Goal: Task Accomplishment & Management: Manage account settings

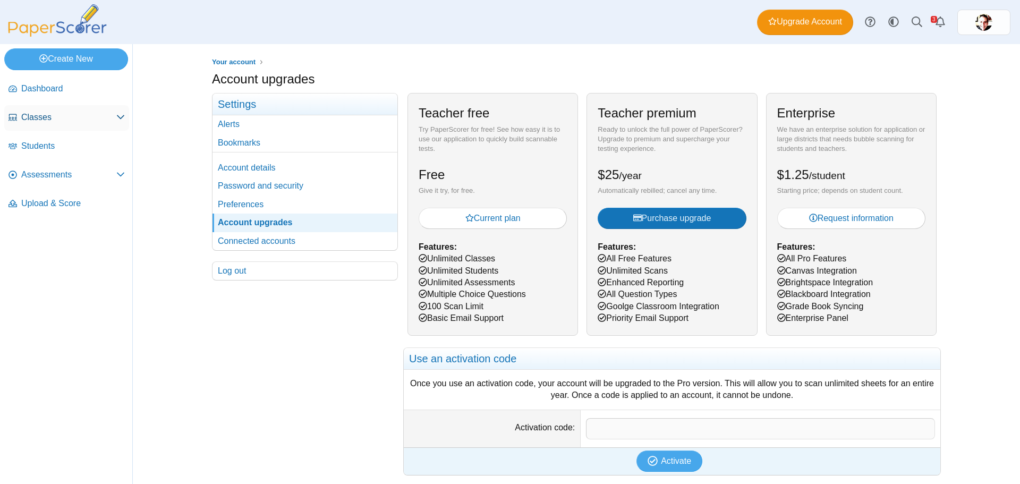
click at [53, 115] on span "Classes" at bounding box center [68, 118] width 95 height 12
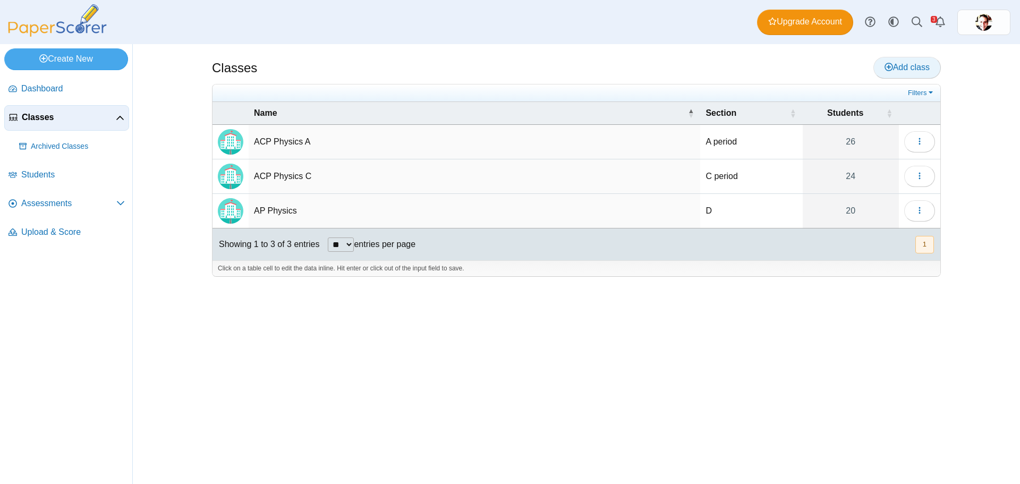
click at [922, 63] on span "Add class" at bounding box center [907, 67] width 45 height 9
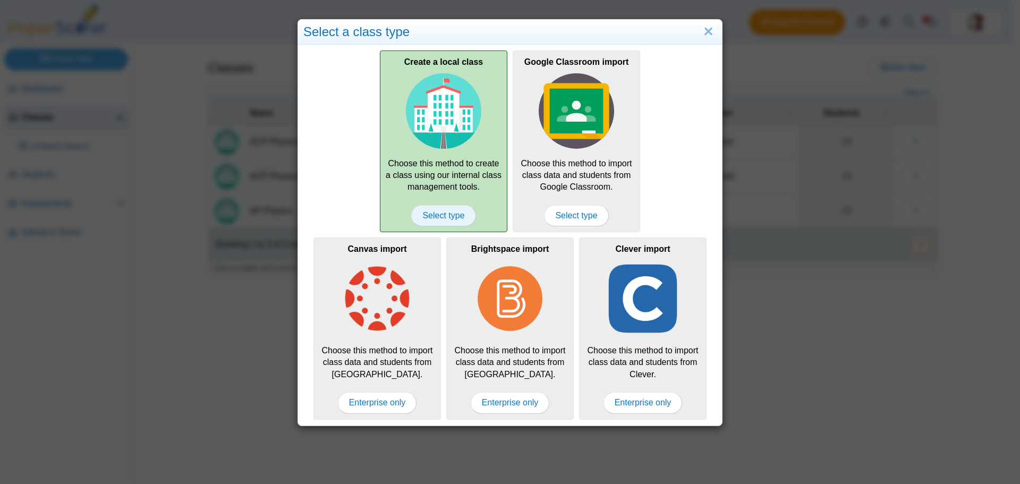
click at [450, 215] on span "Select type" at bounding box center [443, 215] width 64 height 21
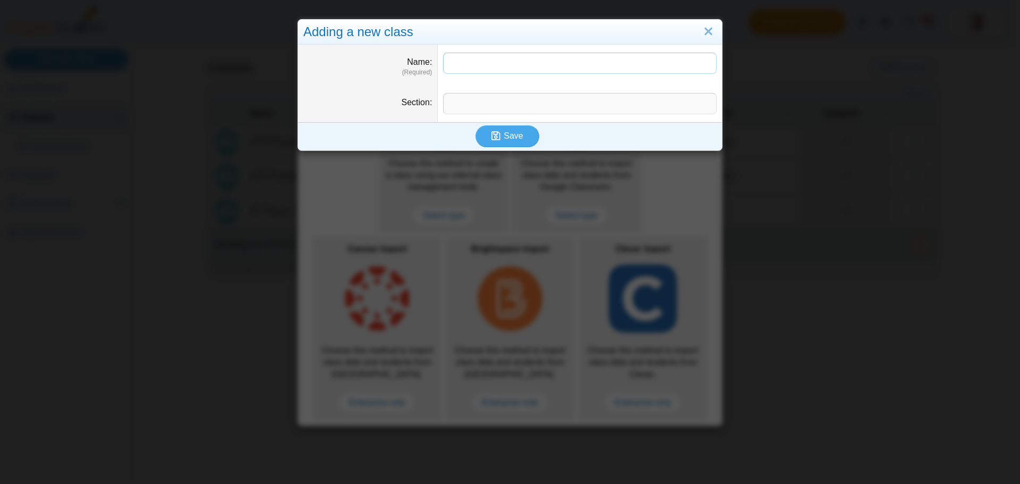
click at [488, 61] on input "Name" at bounding box center [580, 63] width 274 height 21
type input "**********"
click at [471, 97] on input "Section" at bounding box center [580, 103] width 274 height 21
type input "********"
click at [503, 127] on button "Save" at bounding box center [508, 135] width 64 height 21
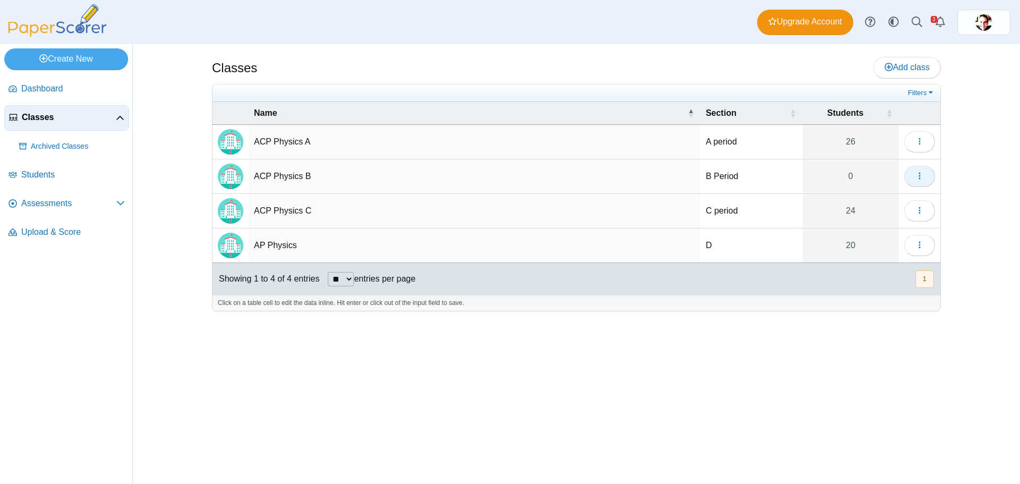
click at [927, 171] on button "button" at bounding box center [919, 176] width 31 height 21
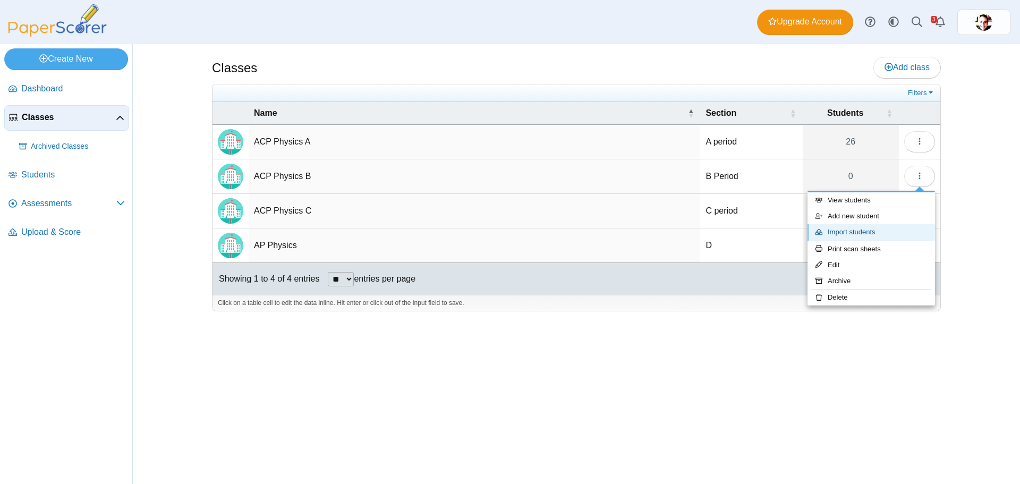
click at [896, 227] on link "Import students" at bounding box center [872, 232] width 128 height 16
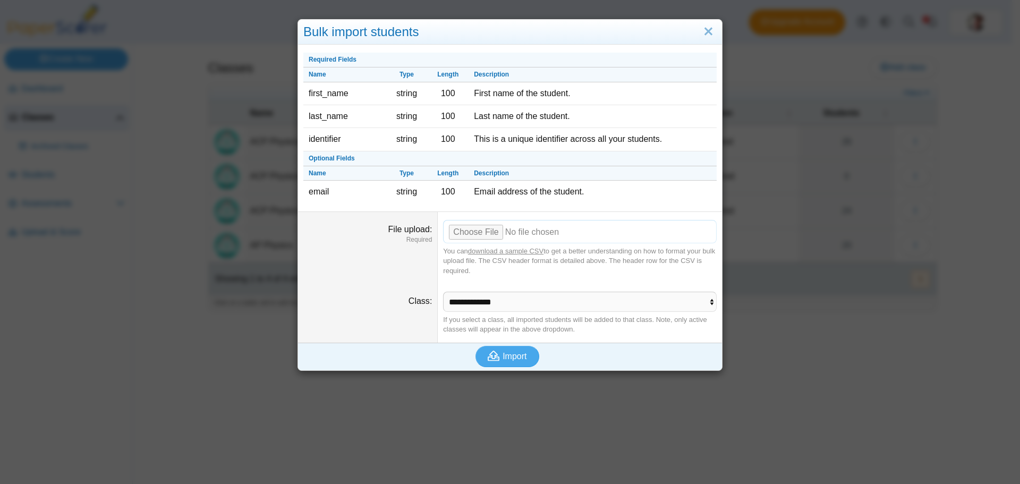
click at [463, 234] on input "File upload" at bounding box center [580, 231] width 274 height 23
type input "**********"
click at [514, 353] on span "Import" at bounding box center [515, 356] width 24 height 9
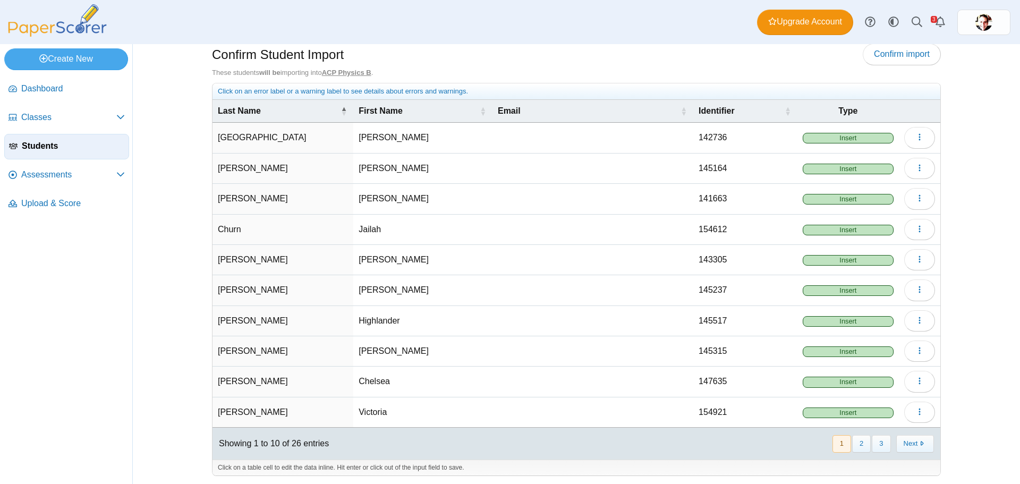
scroll to position [15, 0]
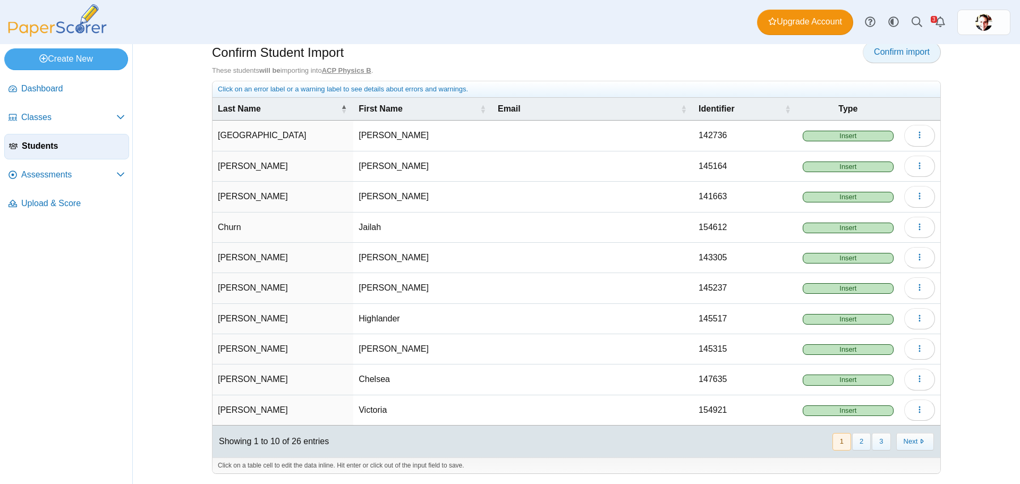
click at [896, 53] on span "Confirm import" at bounding box center [902, 51] width 56 height 9
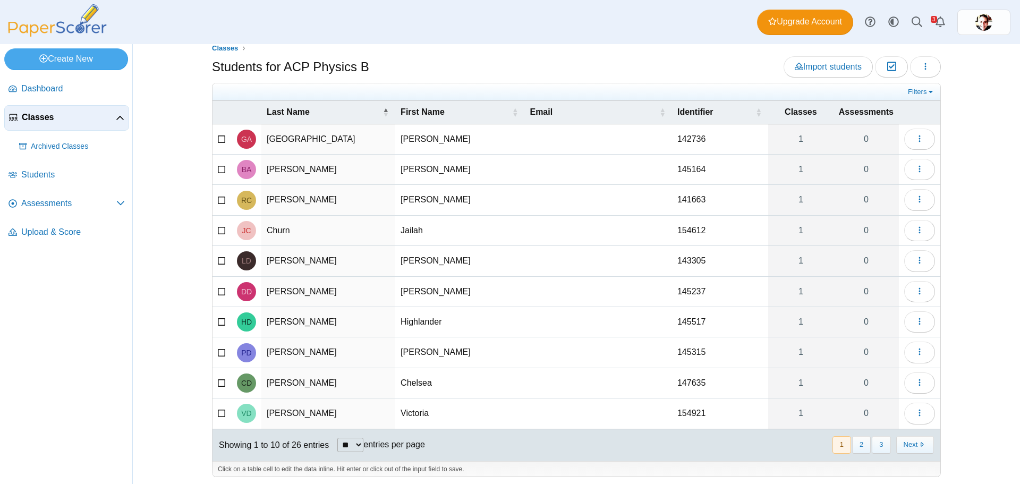
scroll to position [17, 0]
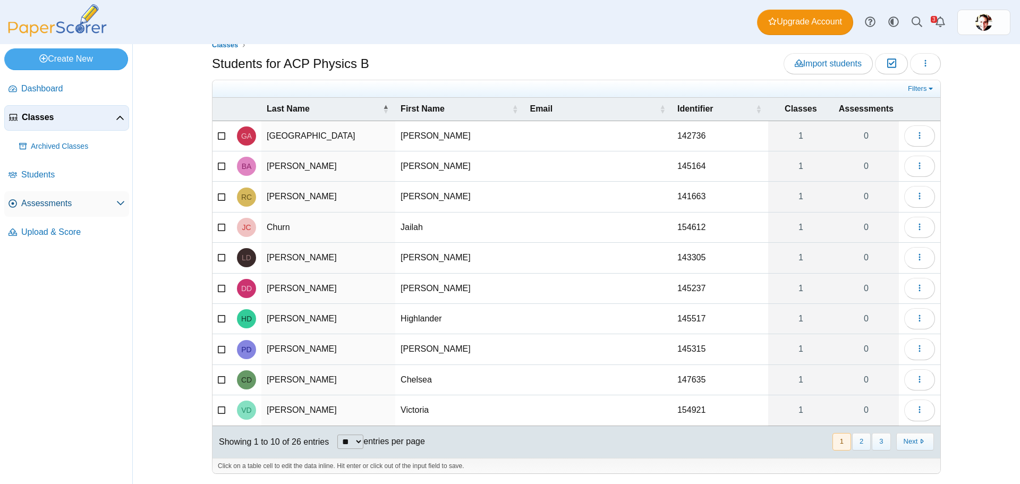
click at [46, 205] on span "Assessments" at bounding box center [68, 204] width 95 height 12
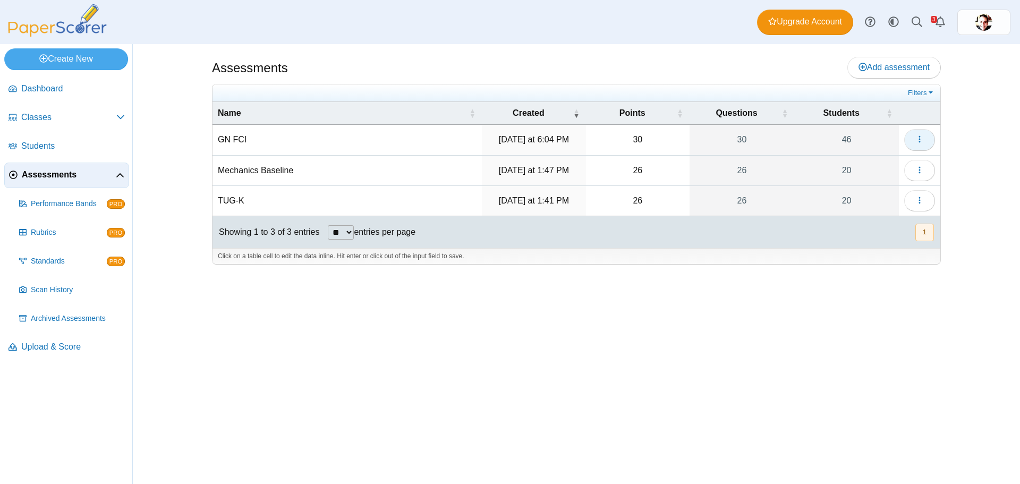
click at [911, 140] on button "button" at bounding box center [919, 139] width 31 height 21
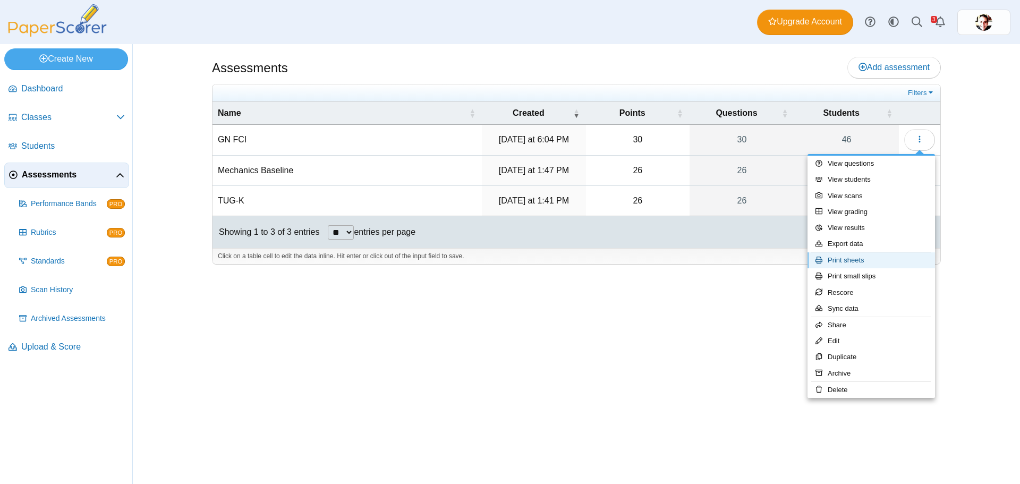
click at [877, 257] on link "Print sheets" at bounding box center [872, 260] width 128 height 16
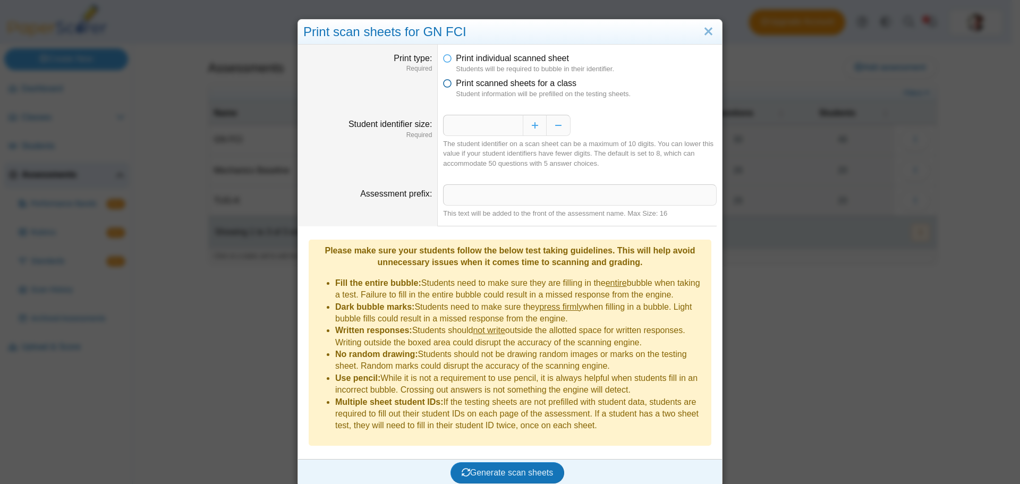
click at [463, 81] on span "Print scanned sheets for a class" at bounding box center [516, 83] width 121 height 9
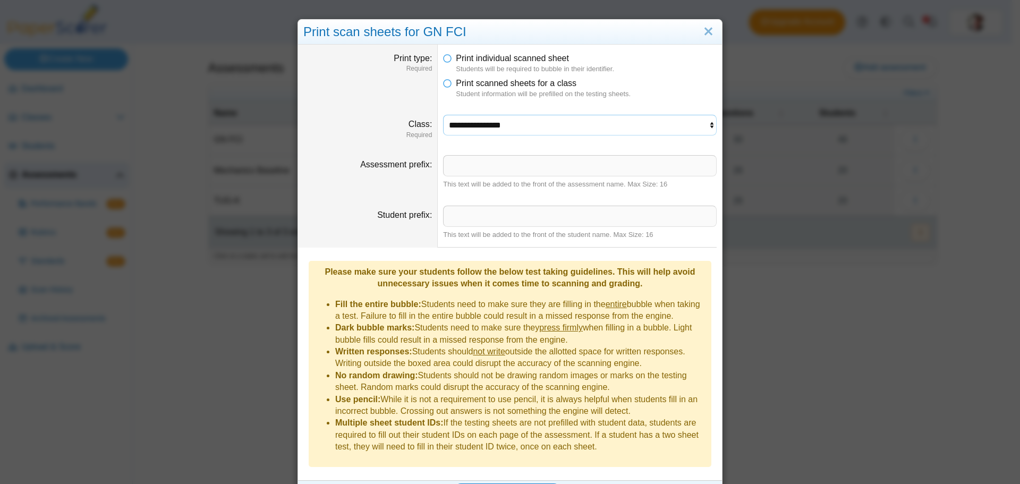
click at [467, 126] on select "**********" at bounding box center [580, 125] width 274 height 20
select select "**********"
click at [443, 115] on select "**********" at bounding box center [580, 125] width 274 height 20
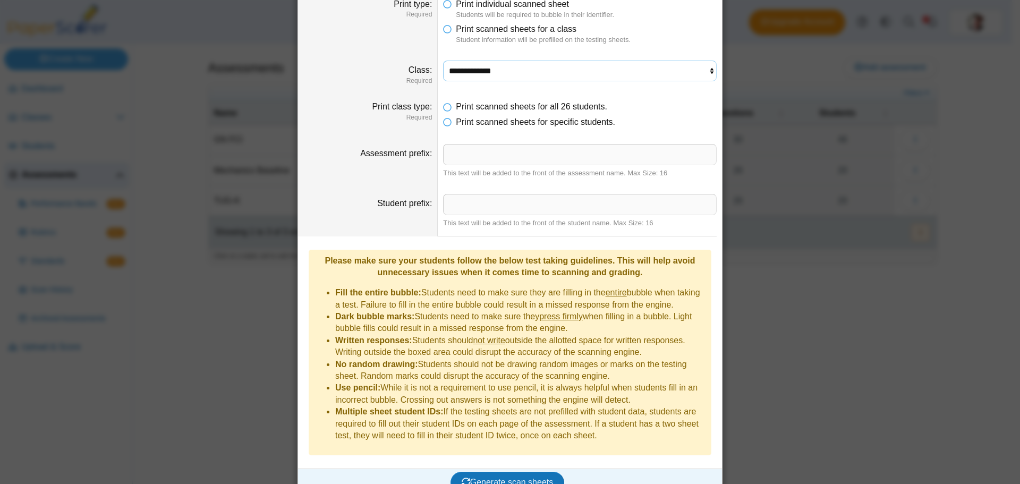
scroll to position [56, 0]
click at [529, 476] on span "Generate scan sheets" at bounding box center [508, 480] width 92 height 9
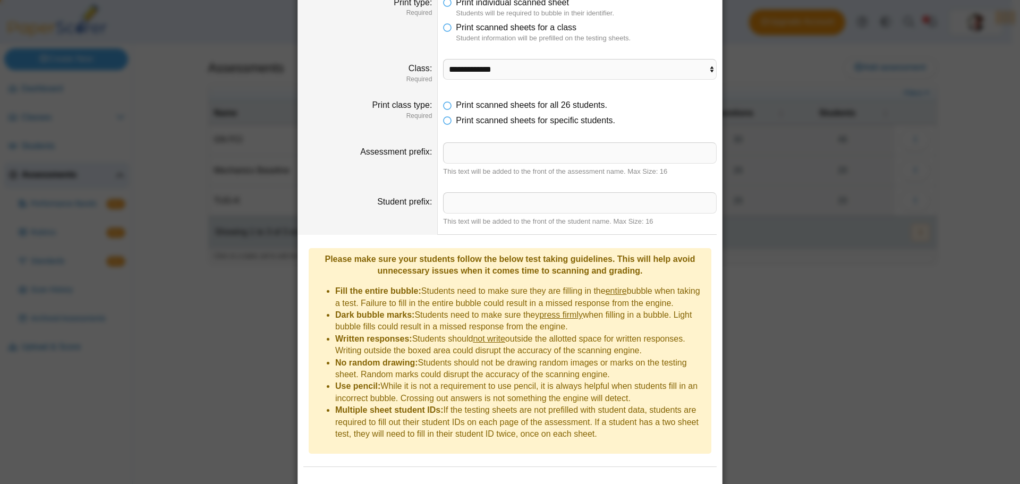
scroll to position [107, 0]
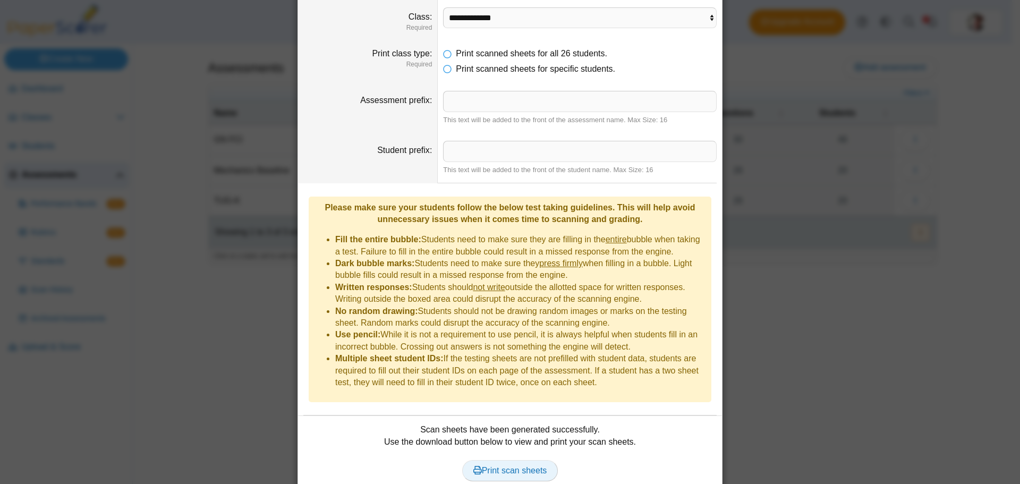
click at [481, 466] on span "Print scan sheets" at bounding box center [510, 470] width 74 height 9
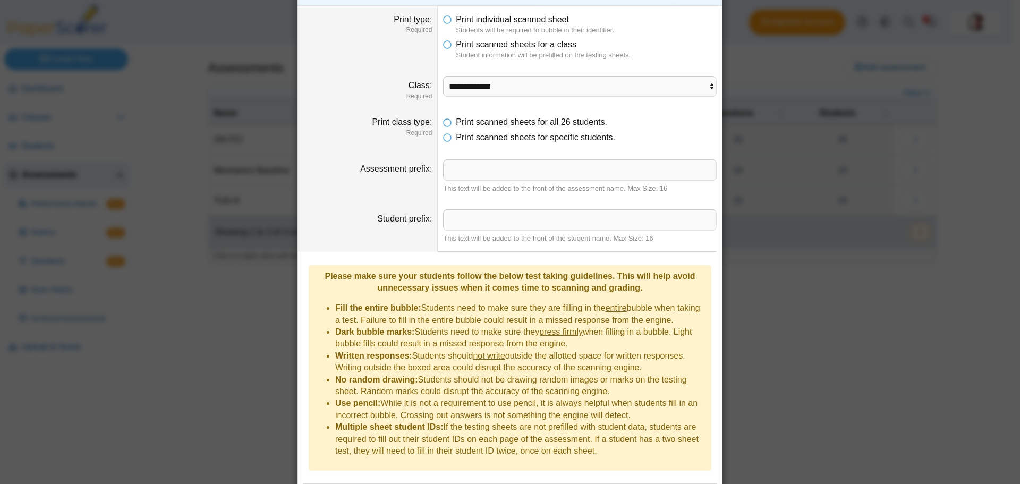
scroll to position [0, 0]
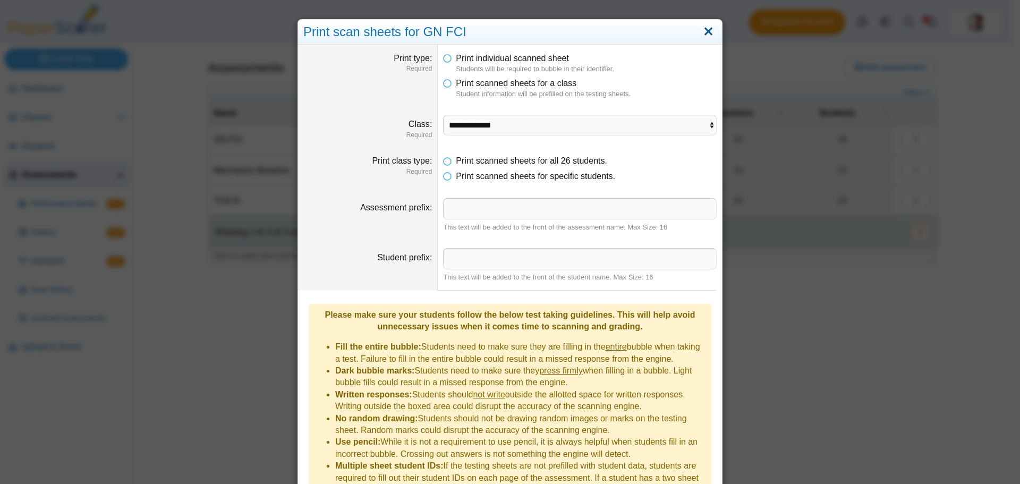
click at [700, 30] on link "Close" at bounding box center [708, 32] width 16 height 18
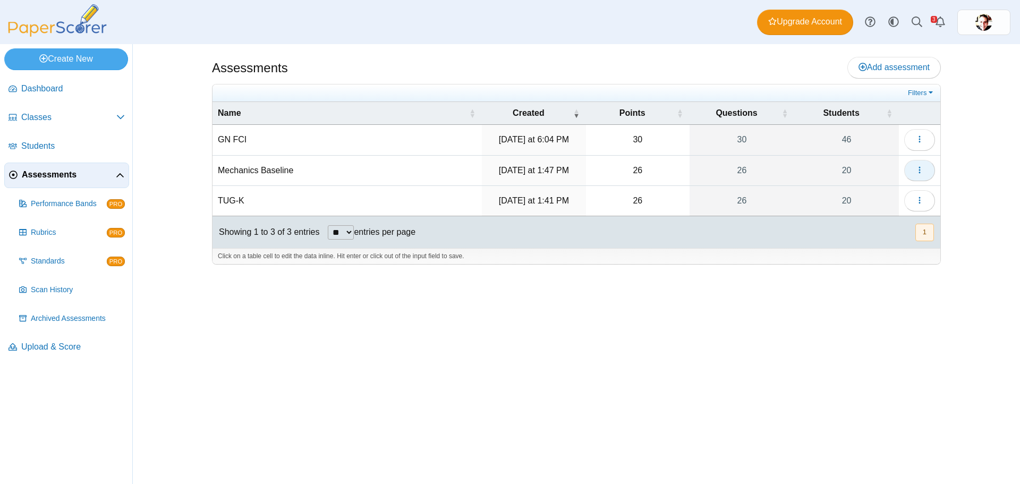
click at [922, 166] on span "button" at bounding box center [919, 170] width 9 height 9
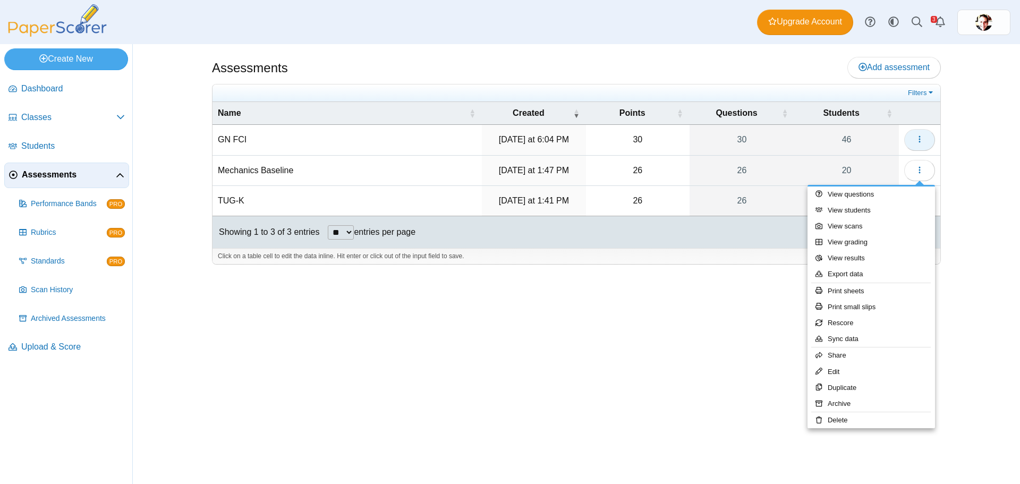
click at [922, 135] on span "button" at bounding box center [919, 139] width 9 height 9
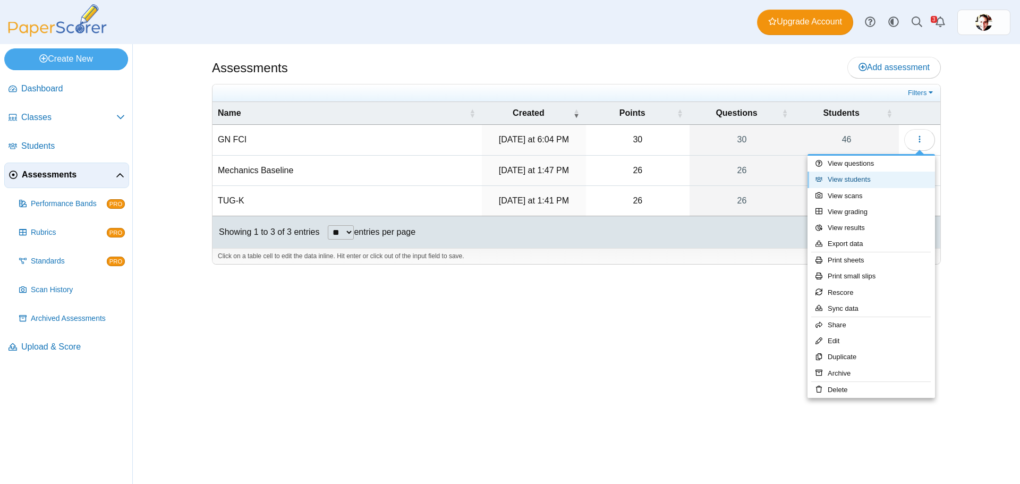
click at [860, 185] on link "View students" at bounding box center [872, 180] width 128 height 16
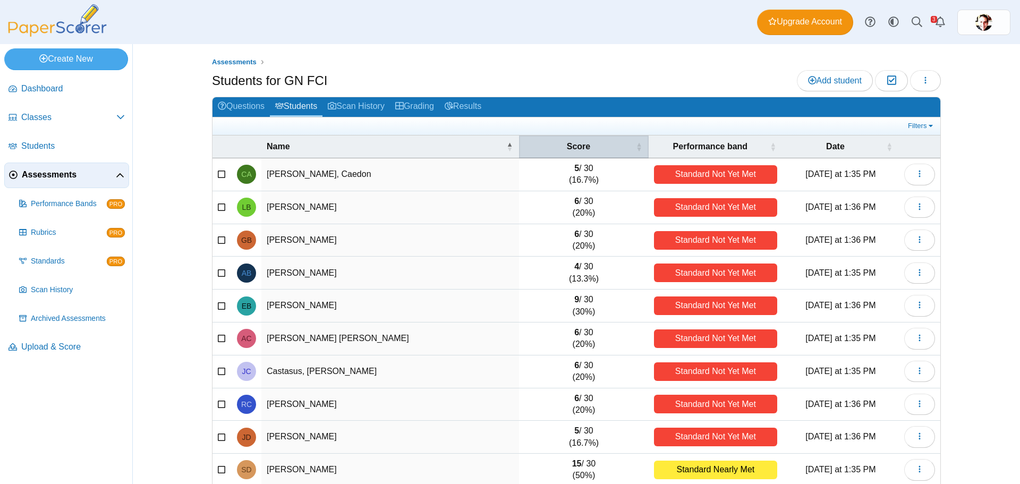
click at [600, 149] on div "Score" at bounding box center [578, 147] width 108 height 12
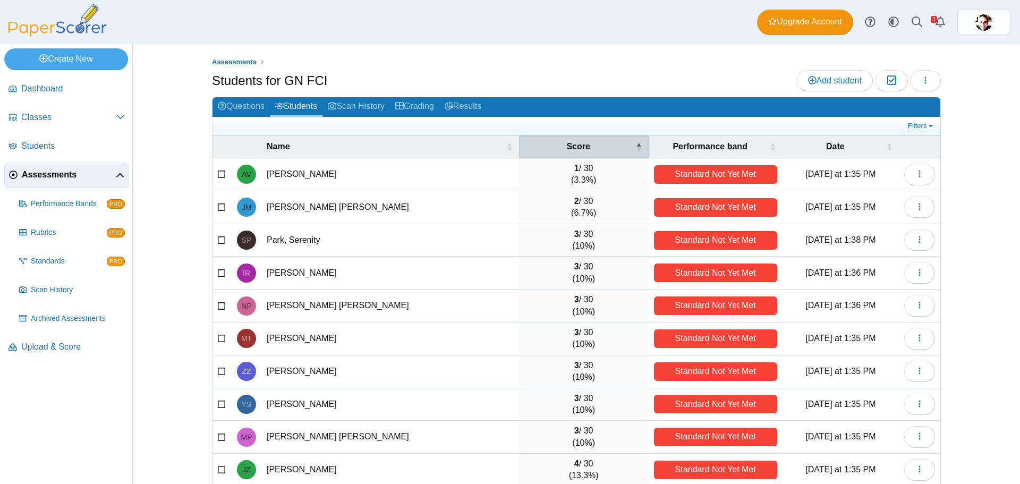
click at [600, 149] on div "Score" at bounding box center [578, 147] width 108 height 12
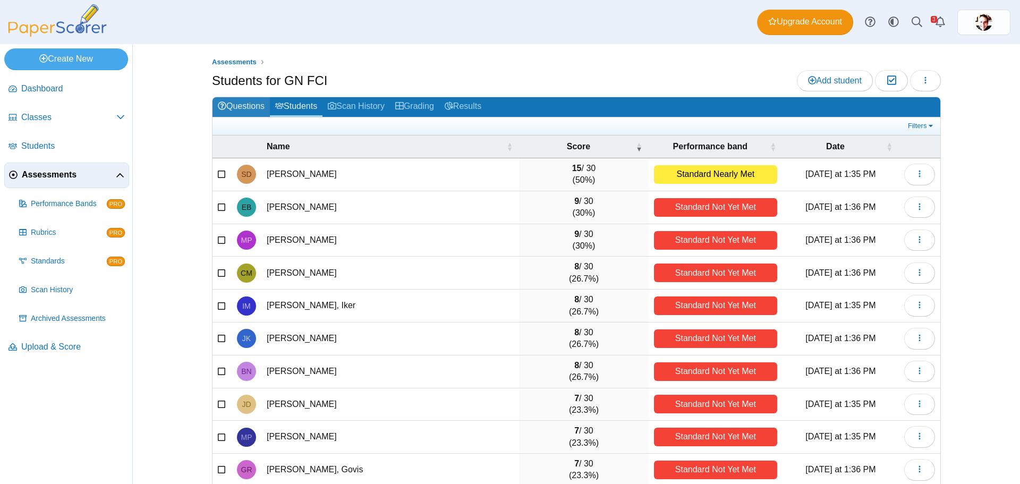
click at [238, 106] on link "Questions" at bounding box center [241, 107] width 57 height 20
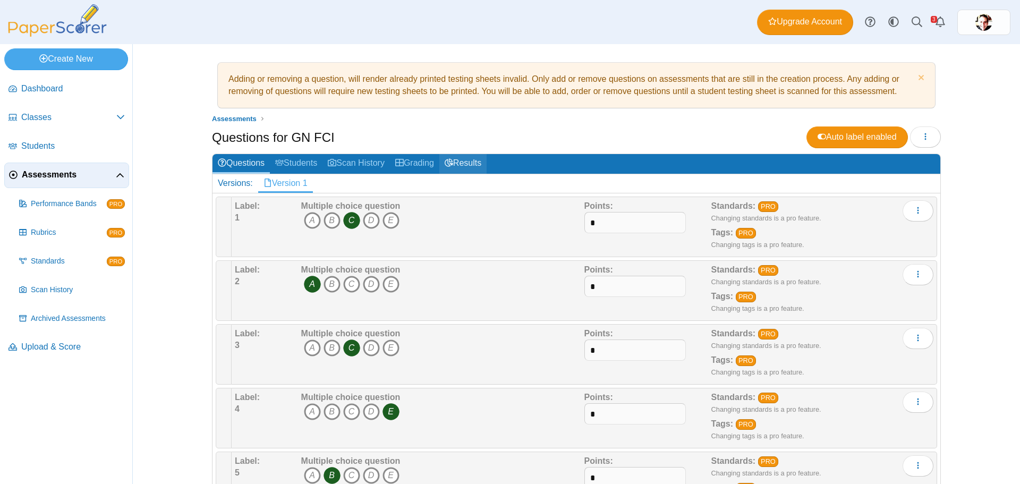
click at [462, 165] on link "Results" at bounding box center [462, 164] width 47 height 20
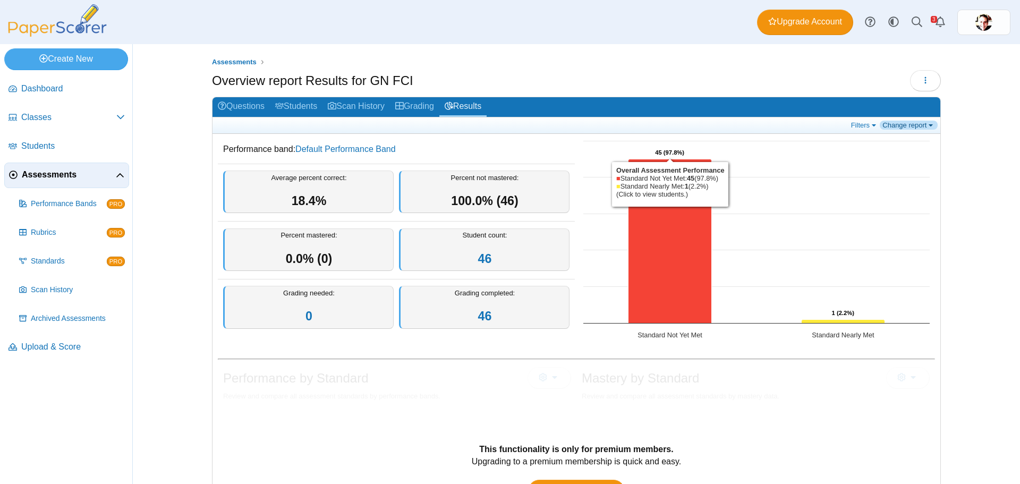
click at [896, 127] on link "Change report" at bounding box center [909, 125] width 58 height 9
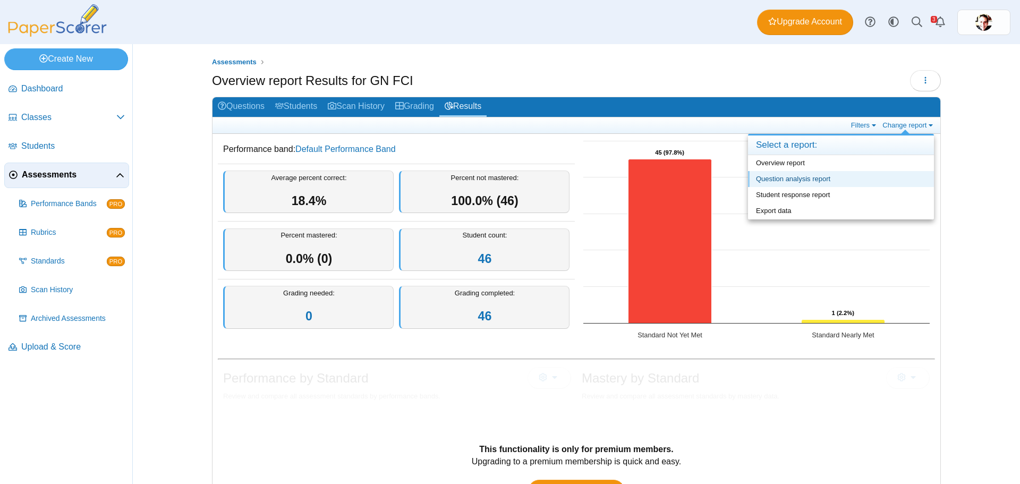
click at [884, 174] on link "Question analysis report" at bounding box center [841, 179] width 186 height 16
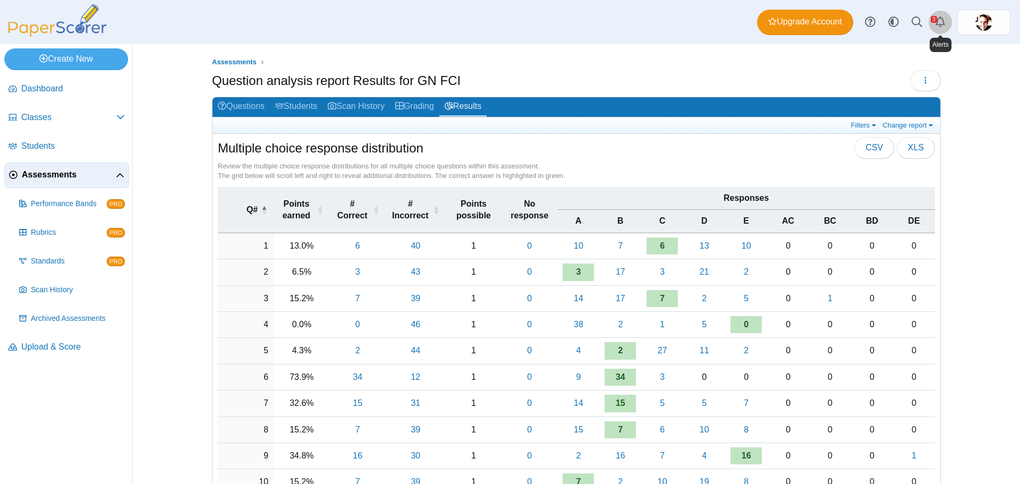
click at [939, 21] on icon "Alerts" at bounding box center [940, 21] width 11 height 11
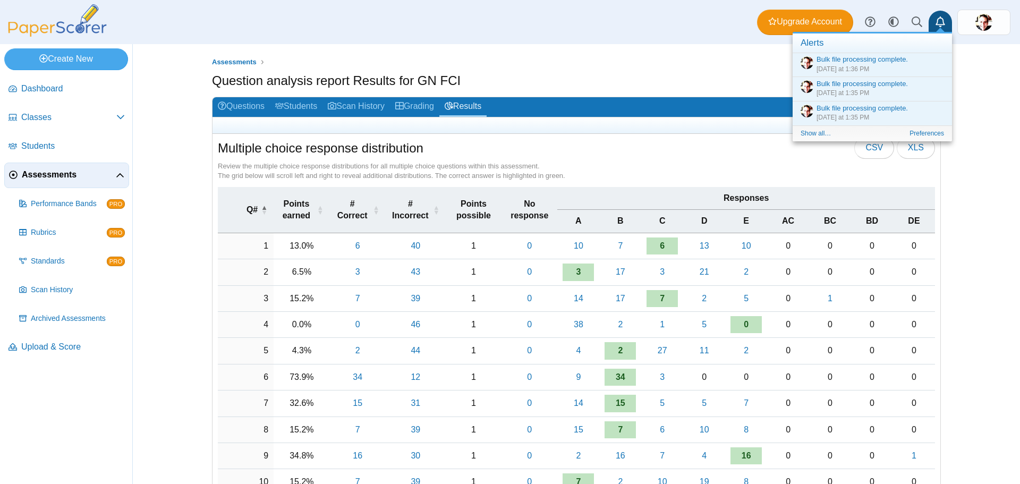
click at [939, 21] on icon "Alerts" at bounding box center [940, 21] width 11 height 11
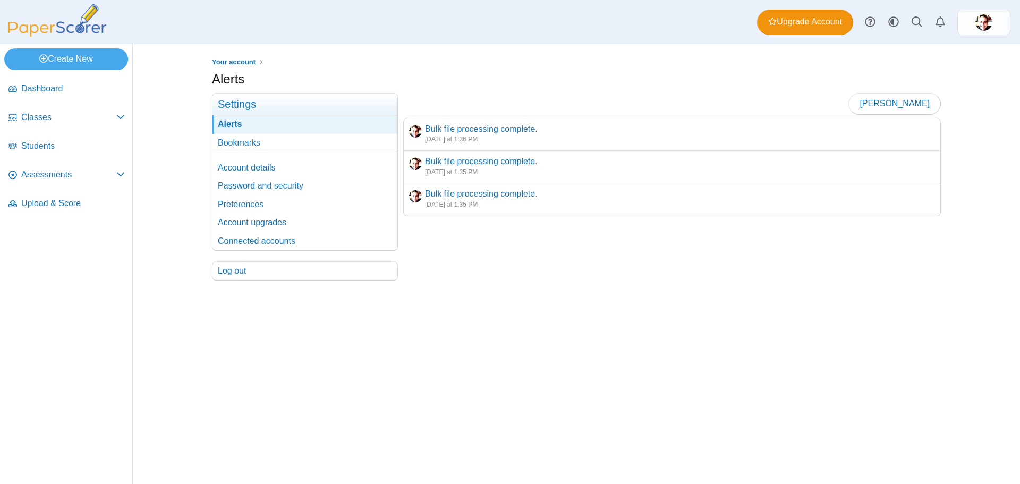
click at [462, 78] on div "Alerts" at bounding box center [576, 80] width 729 height 21
click at [235, 167] on link "Account details" at bounding box center [305, 168] width 185 height 18
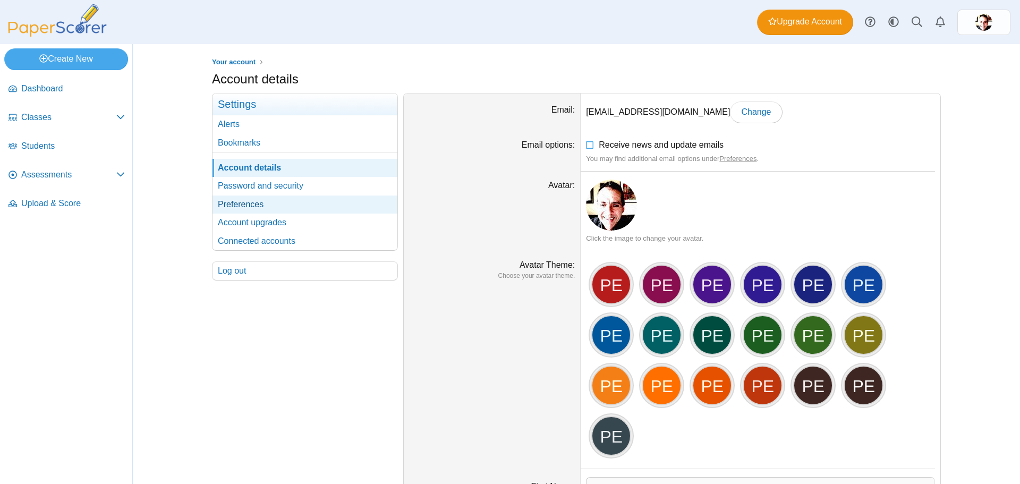
click at [233, 205] on link "Preferences" at bounding box center [305, 205] width 185 height 18
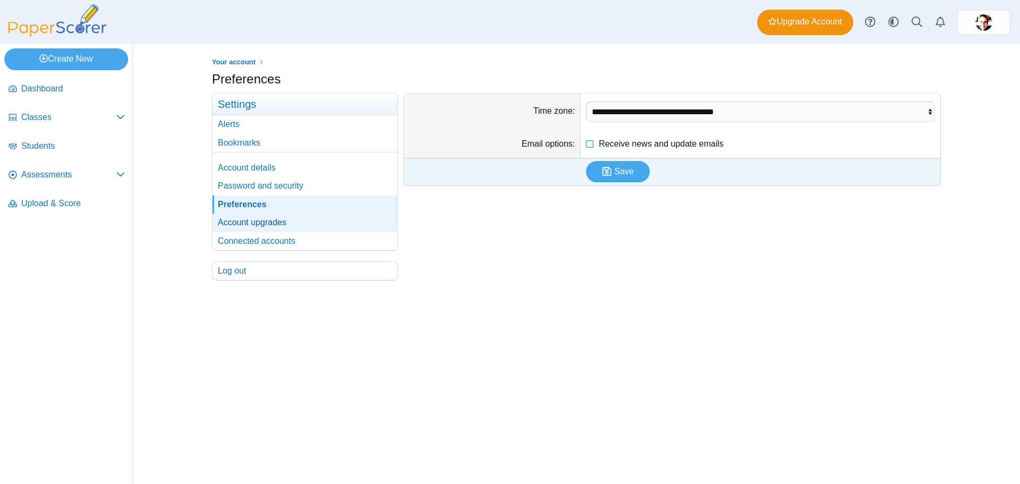
click at [237, 225] on link "Account upgrades" at bounding box center [305, 223] width 185 height 18
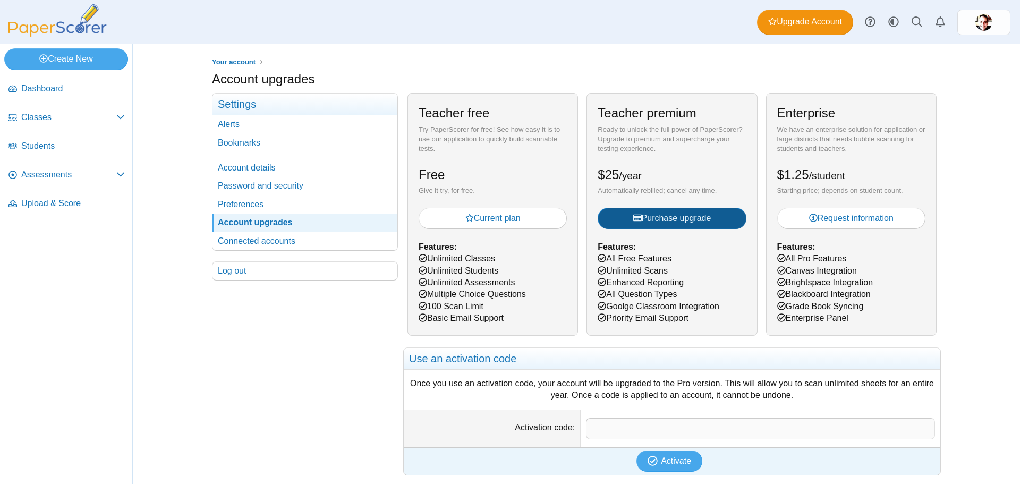
click at [693, 217] on span "Purchase upgrade" at bounding box center [672, 218] width 78 height 9
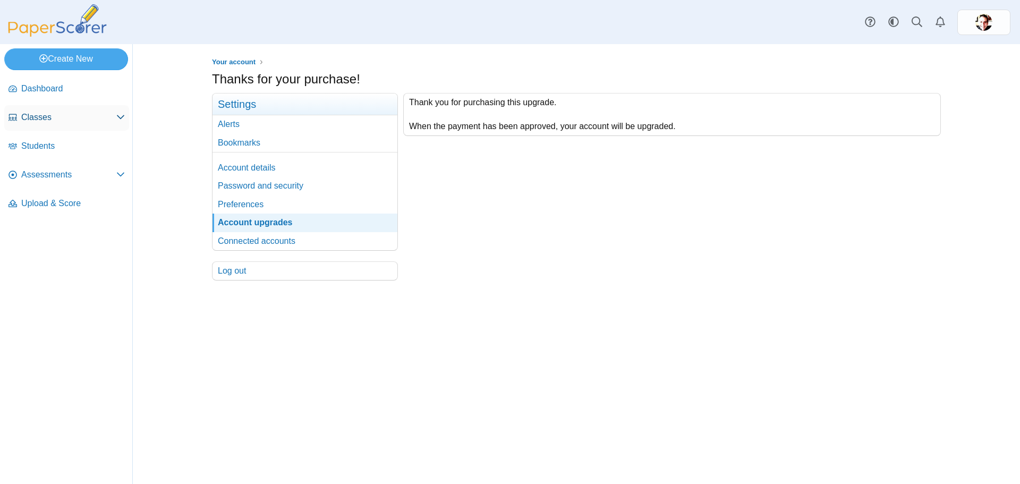
click at [43, 115] on span "Classes" at bounding box center [68, 118] width 95 height 12
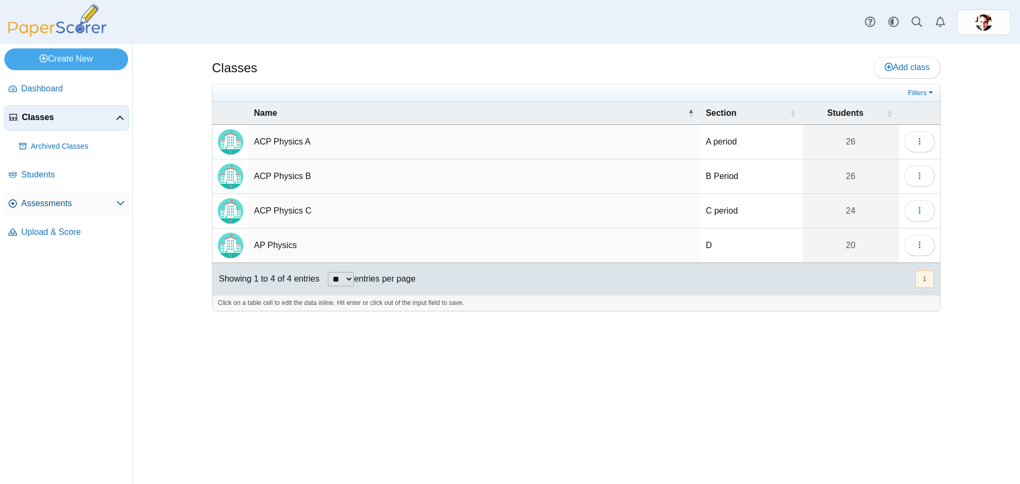
click at [50, 200] on span "Assessments" at bounding box center [68, 204] width 95 height 12
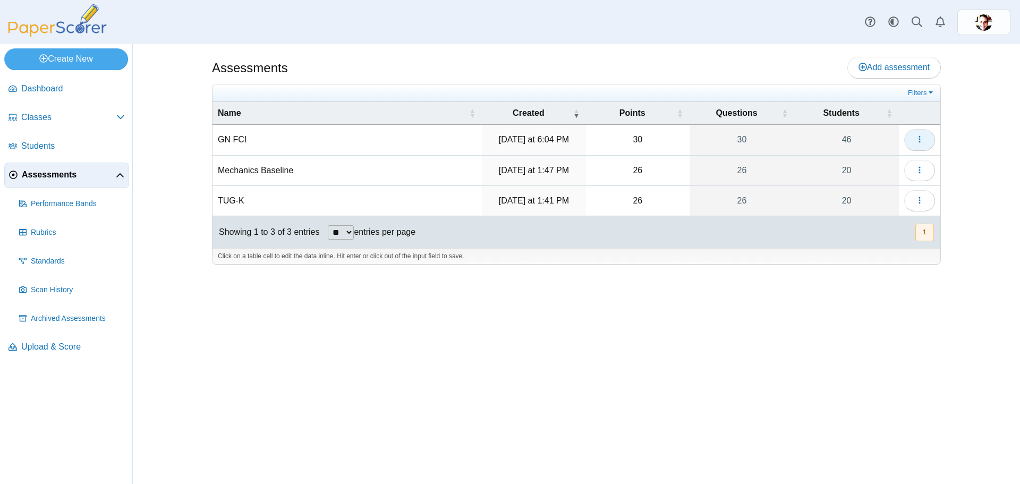
click at [920, 138] on icon "button" at bounding box center [919, 139] width 9 height 9
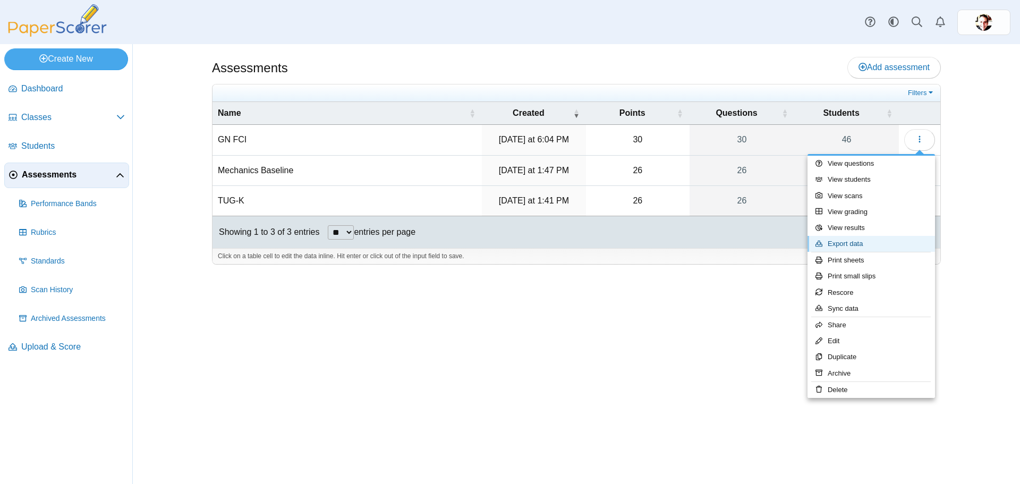
click at [866, 242] on link "Export data" at bounding box center [872, 244] width 128 height 16
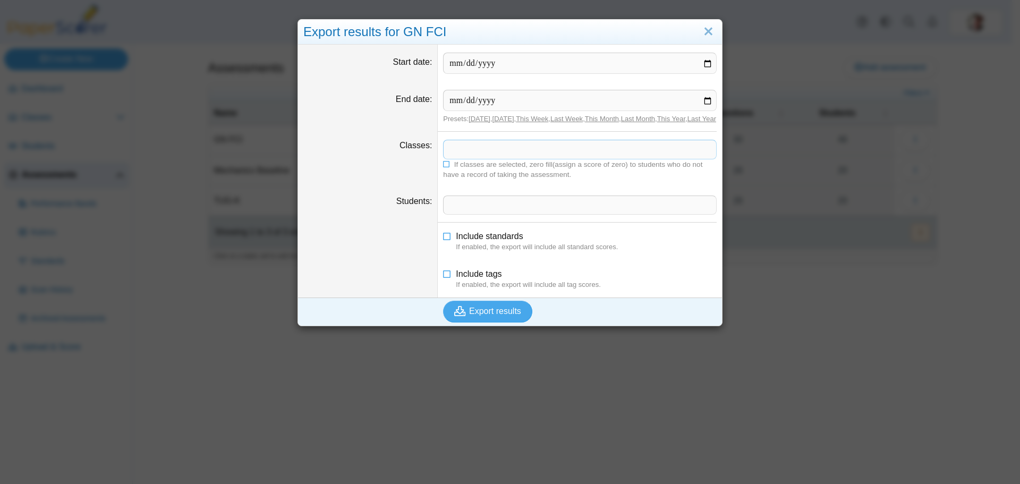
click at [482, 158] on span at bounding box center [580, 149] width 273 height 18
click at [476, 123] on link "Today" at bounding box center [480, 119] width 22 height 8
click at [476, 122] on link "Today" at bounding box center [480, 119] width 22 height 8
click at [472, 120] on link "Today" at bounding box center [480, 119] width 22 height 8
click at [488, 104] on input "End date" at bounding box center [580, 100] width 274 height 21
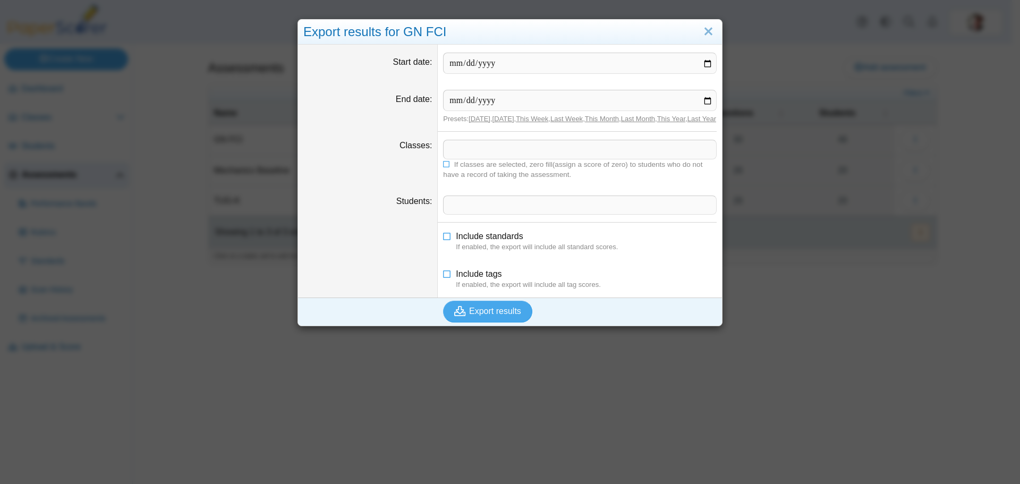
click at [469, 122] on link "Today" at bounding box center [480, 119] width 22 height 8
drag, startPoint x: 485, startPoint y: 67, endPoint x: 499, endPoint y: 66, distance: 14.9
click at [485, 67] on input "Start date" at bounding box center [580, 63] width 274 height 21
click at [701, 62] on input "Start date" at bounding box center [580, 63] width 274 height 21
type input "**********"
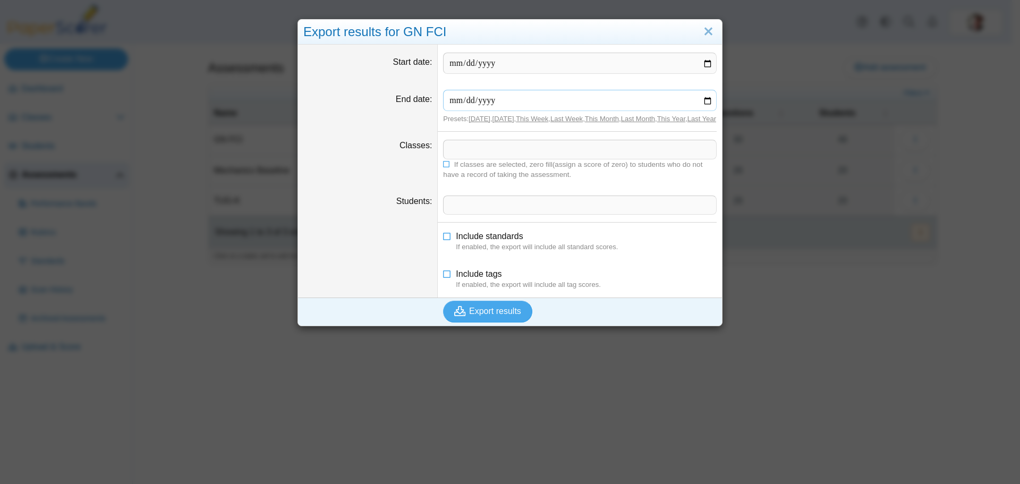
click at [705, 100] on input "End date" at bounding box center [580, 100] width 274 height 21
type input "**********"
click at [481, 316] on span "Export results" at bounding box center [495, 311] width 52 height 9
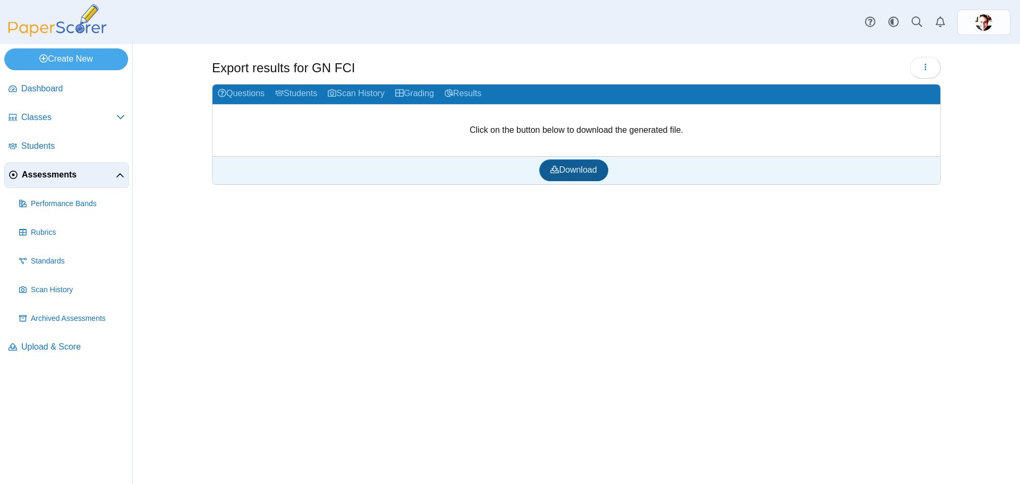
click at [564, 166] on span "Download" at bounding box center [573, 169] width 46 height 9
